Goal: Transaction & Acquisition: Purchase product/service

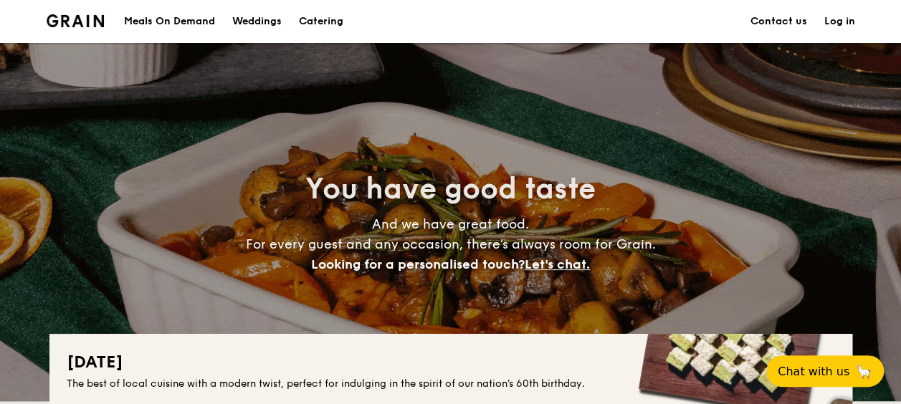
click at [325, 23] on h1 "Catering" at bounding box center [321, 21] width 44 height 43
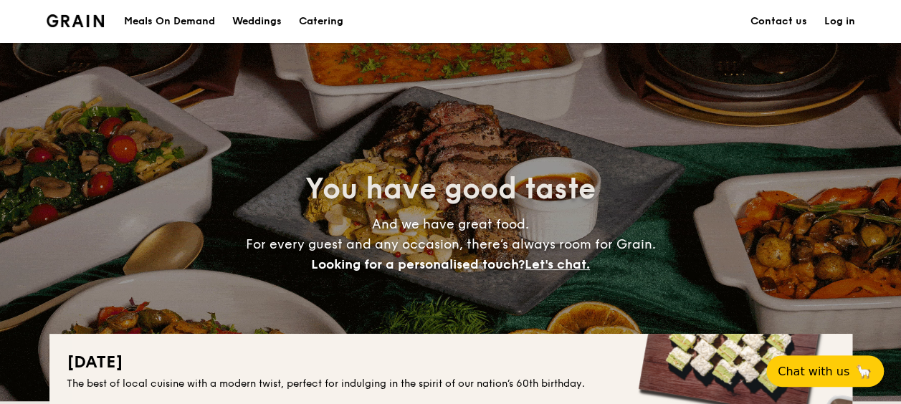
click at [325, 19] on h1 "Catering" at bounding box center [321, 21] width 44 height 43
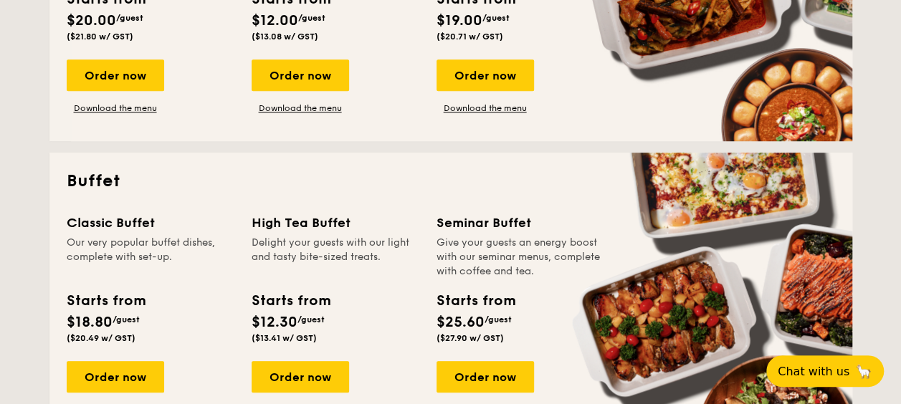
scroll to position [573, 0]
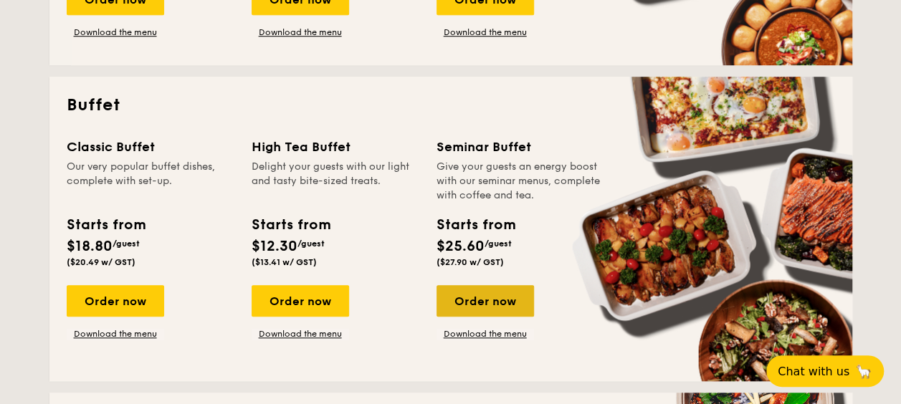
click at [485, 308] on div "Order now" at bounding box center [485, 301] width 97 height 32
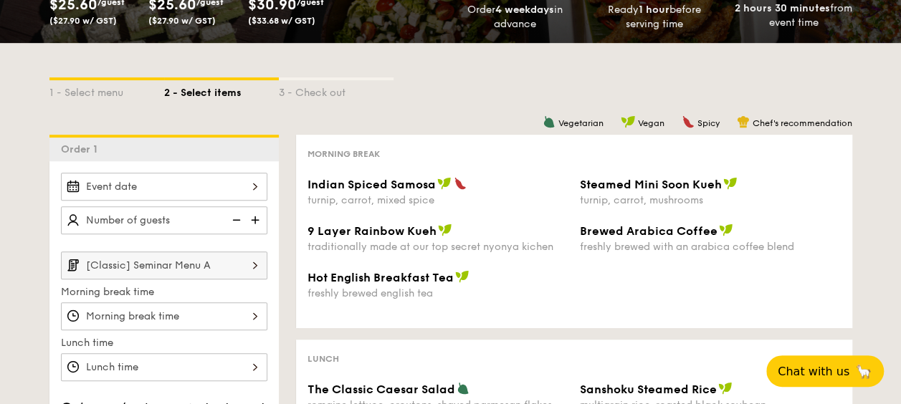
scroll to position [358, 0]
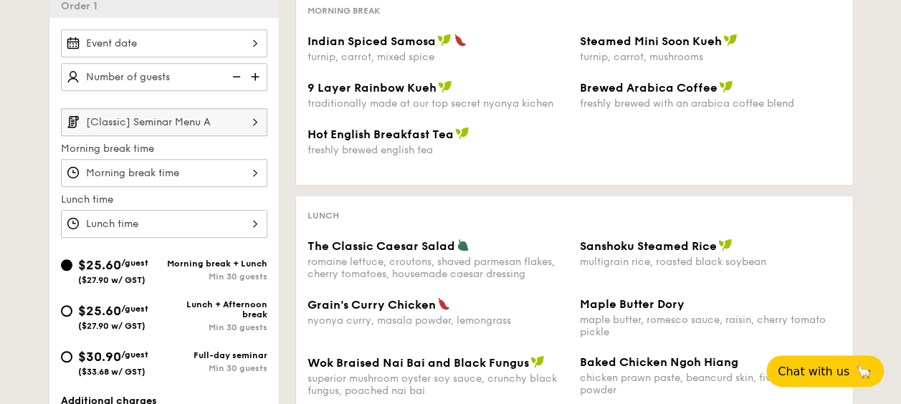
click at [251, 121] on img at bounding box center [255, 121] width 24 height 27
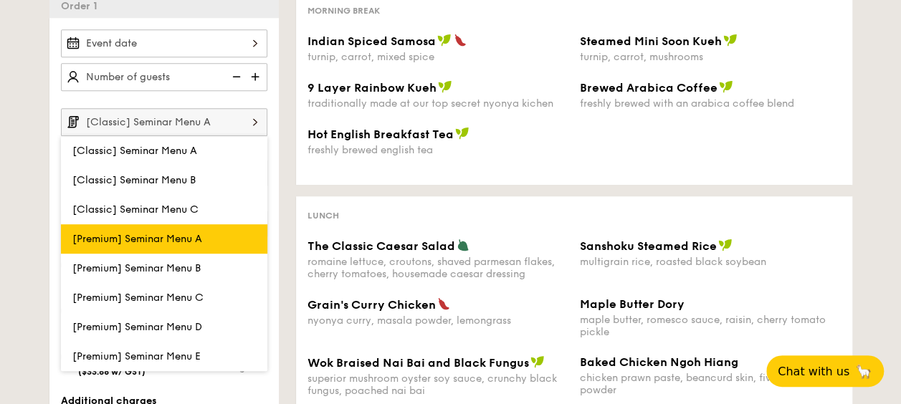
click at [194, 227] on label "[Premium] Seminar Menu A" at bounding box center [164, 238] width 206 height 29
click at [0, 0] on input "[Premium] Seminar Menu A" at bounding box center [0, 0] width 0 height 0
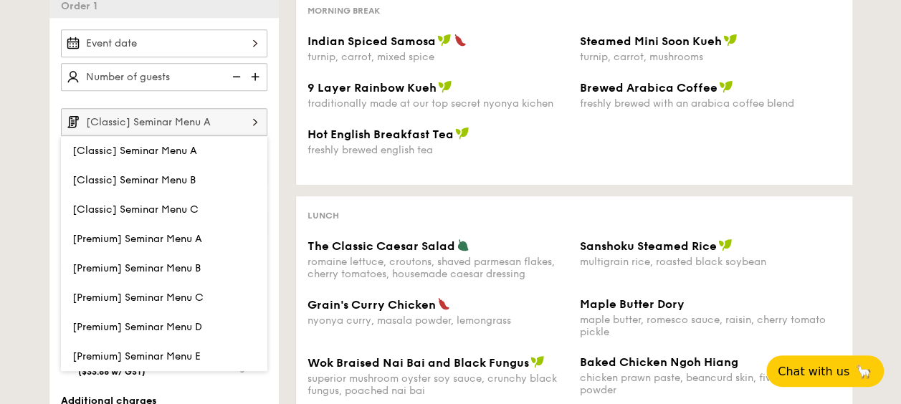
type input "[Premium] Seminar Menu A"
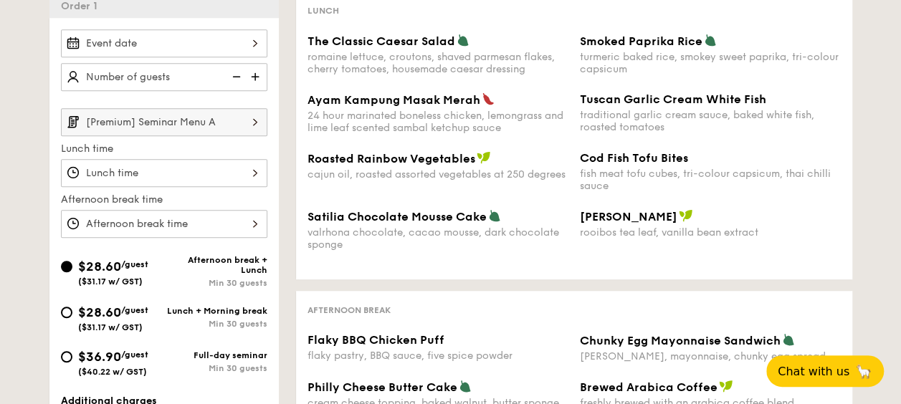
click at [219, 125] on input "[Premium] Seminar Menu A" at bounding box center [164, 122] width 206 height 28
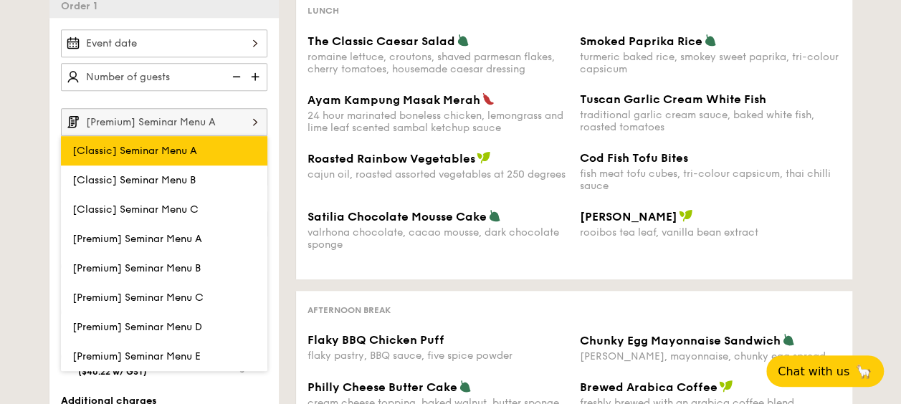
click at [191, 150] on span "[Classic] Seminar Menu A" at bounding box center [134, 151] width 125 height 12
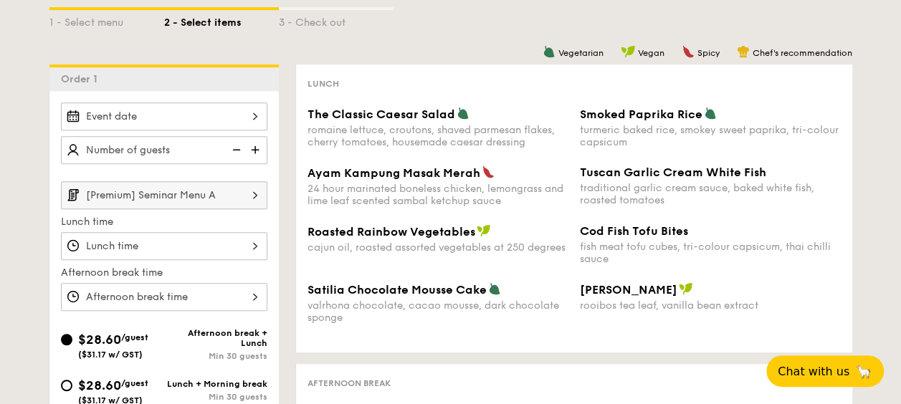
scroll to position [215, 0]
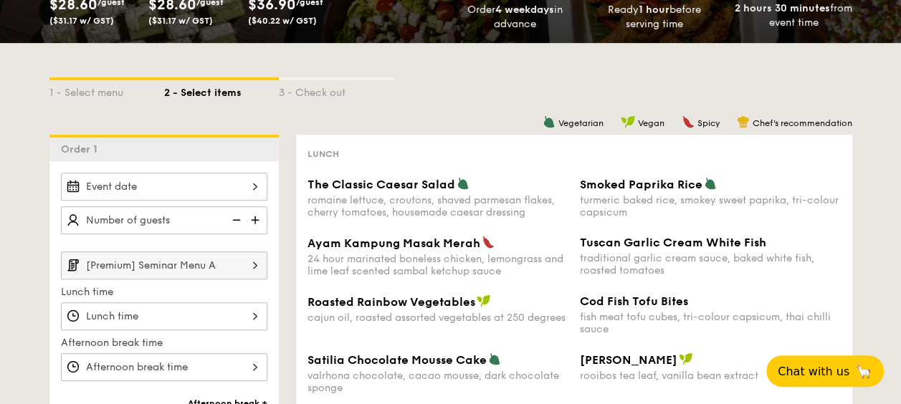
click at [218, 264] on input "[Premium] Seminar Menu A" at bounding box center [164, 266] width 206 height 28
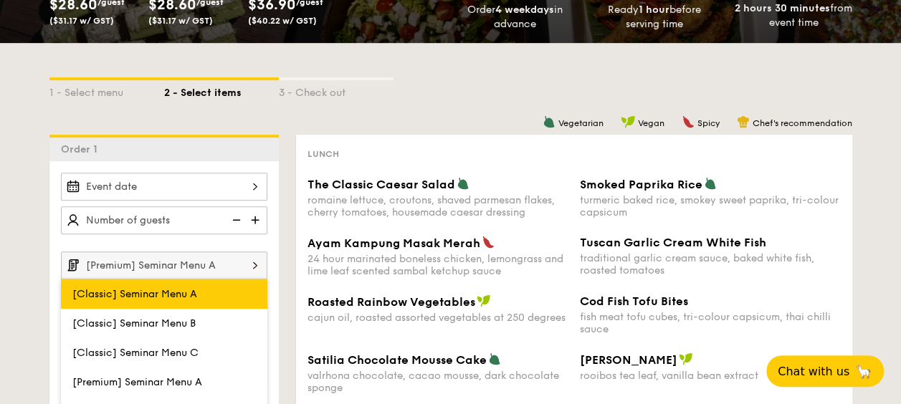
click at [166, 288] on span "[Classic] Seminar Menu A" at bounding box center [134, 294] width 125 height 12
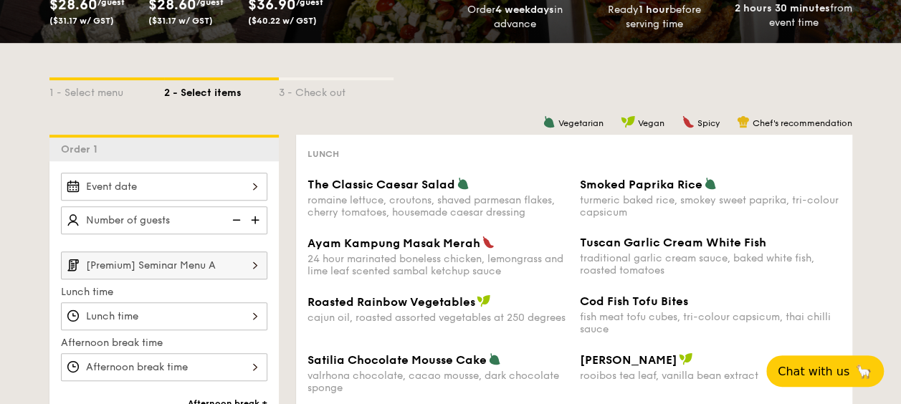
scroll to position [358, 0]
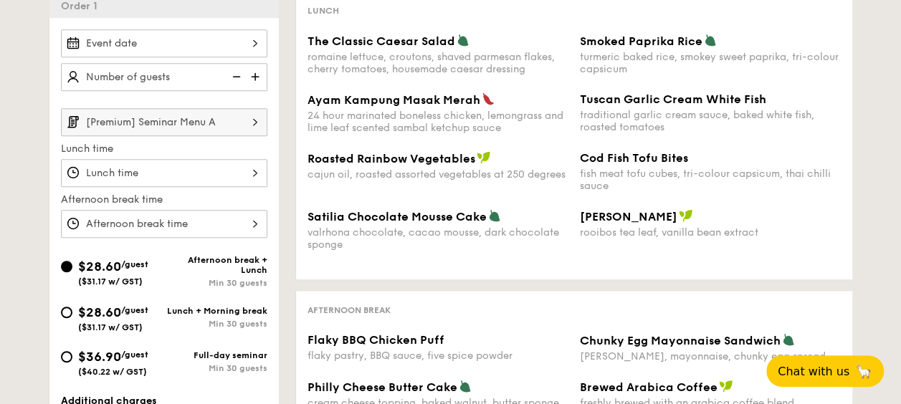
click at [225, 118] on input "[Premium] Seminar Menu A" at bounding box center [164, 122] width 206 height 28
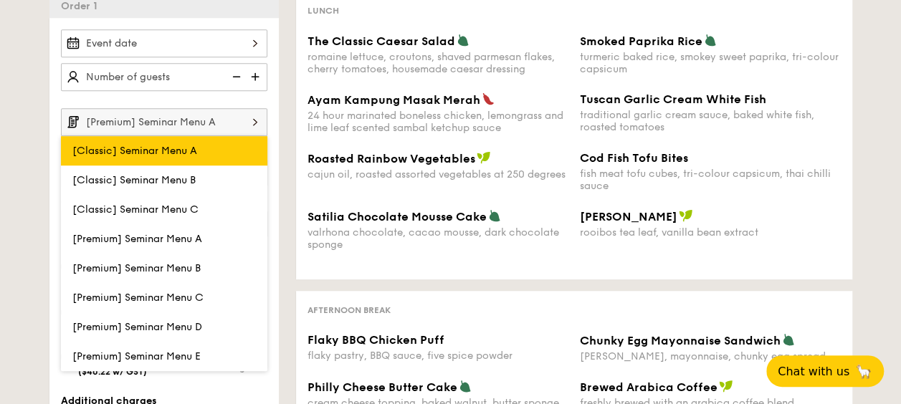
click at [83, 151] on span "[Classic] Seminar Menu A" at bounding box center [134, 151] width 125 height 12
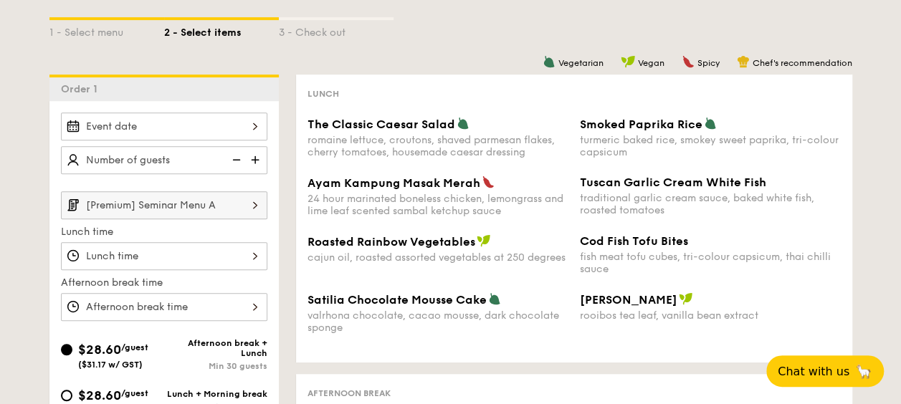
scroll to position [215, 0]
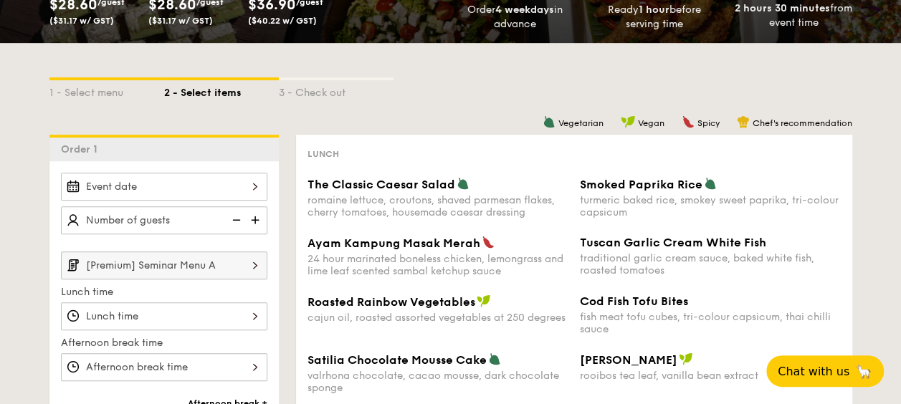
click at [147, 256] on input "[Premium] Seminar Menu A" at bounding box center [164, 266] width 206 height 28
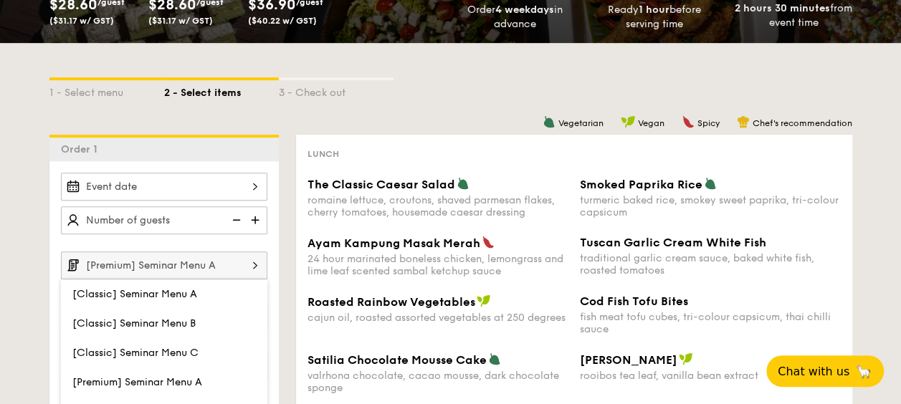
click at [130, 288] on span "[Classic] Seminar Menu A" at bounding box center [134, 294] width 125 height 12
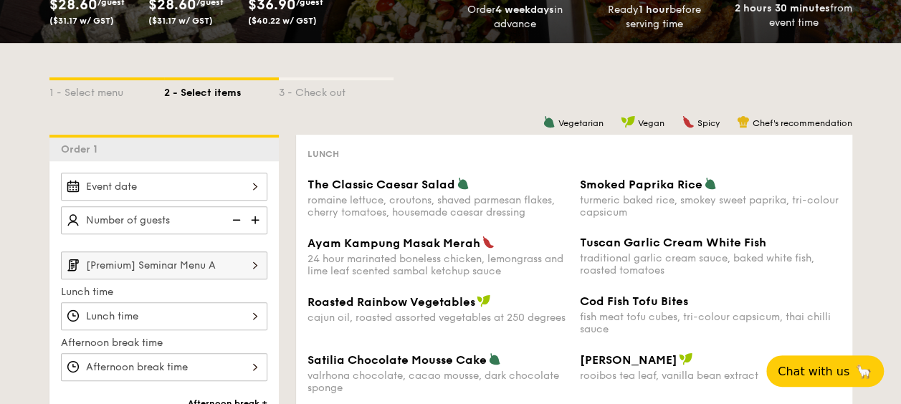
scroll to position [430, 0]
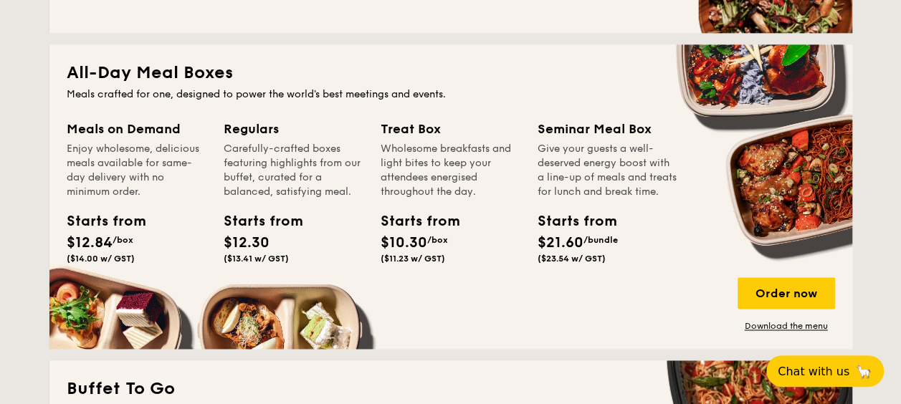
scroll to position [635, 0]
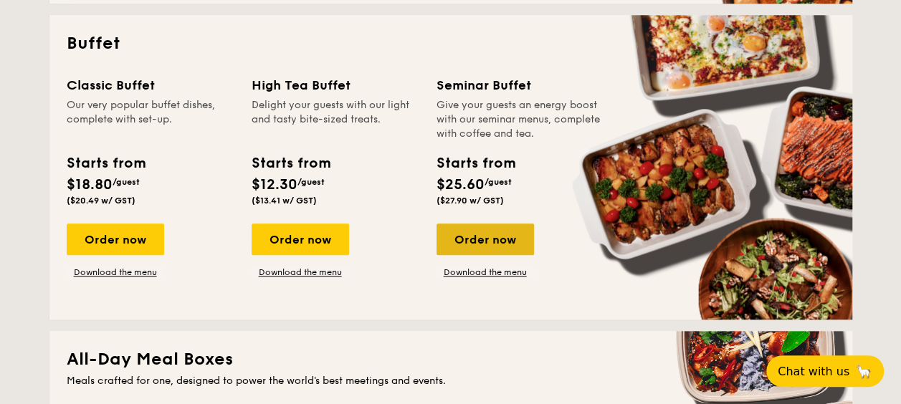
click at [481, 236] on div "Order now" at bounding box center [485, 240] width 97 height 32
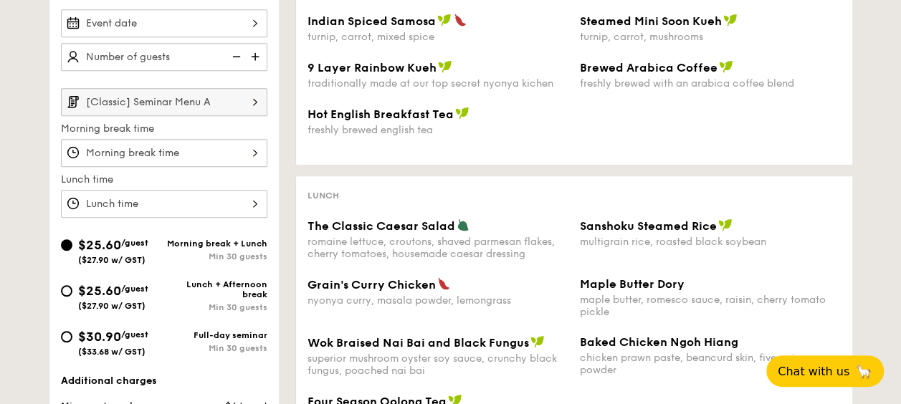
scroll to position [430, 0]
